Goal: Transaction & Acquisition: Purchase product/service

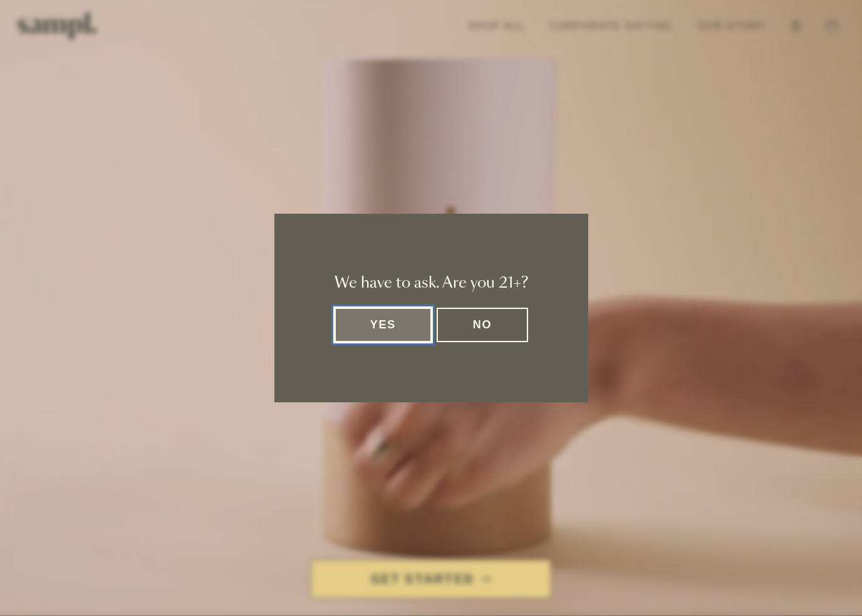
click at [384, 312] on button "Yes" at bounding box center [384, 325] width 98 height 34
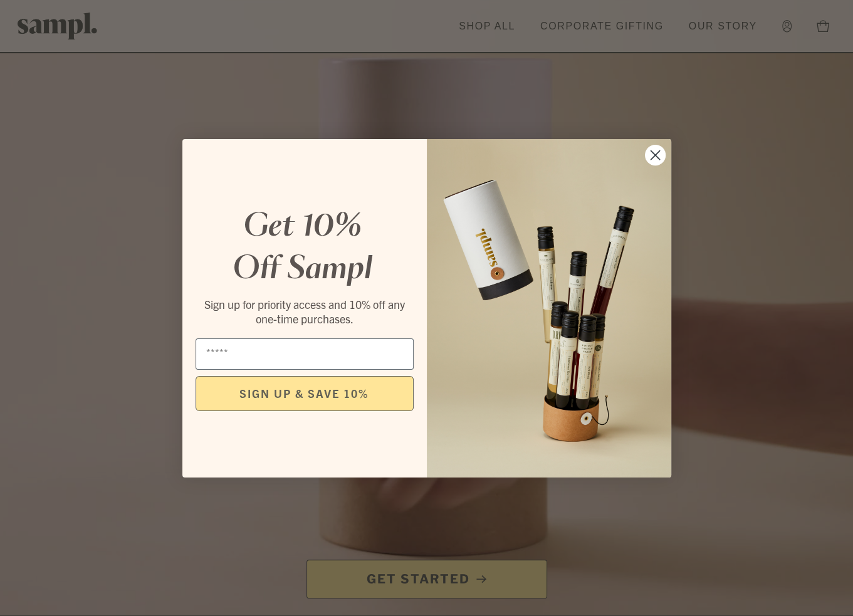
click at [649, 153] on circle "Close dialog" at bounding box center [654, 154] width 21 height 21
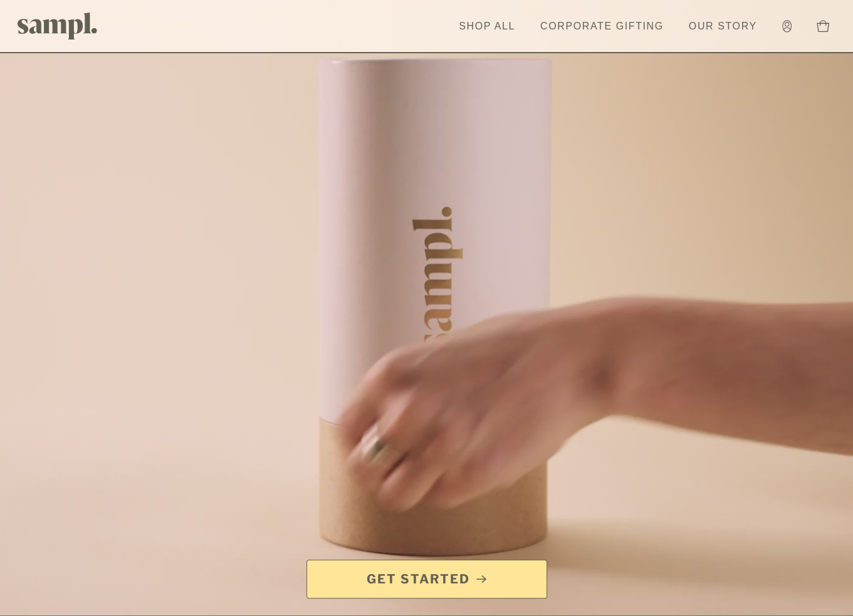
click at [479, 571] on span "Get Started" at bounding box center [426, 579] width 219 height 18
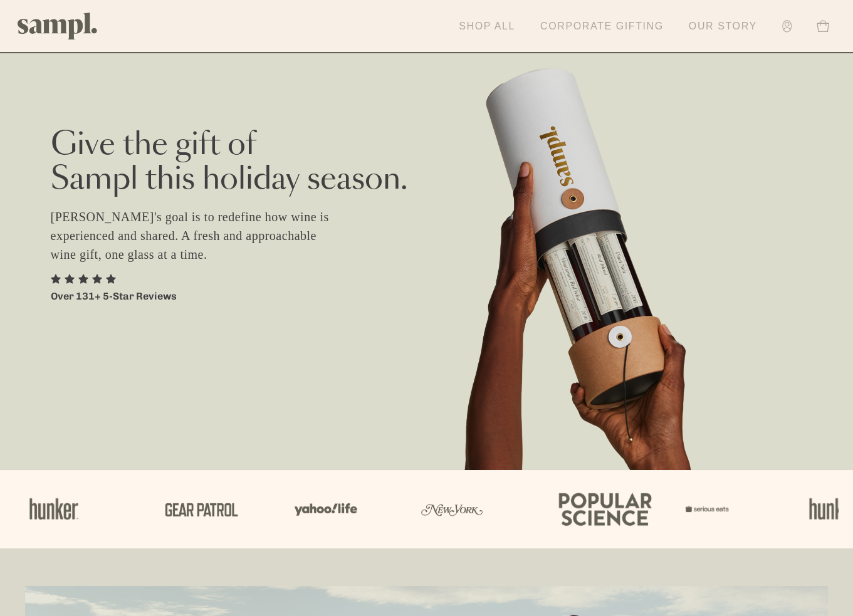
click at [471, 28] on link "Shop All" at bounding box center [486, 27] width 69 height 28
